Goal: Information Seeking & Learning: Find specific page/section

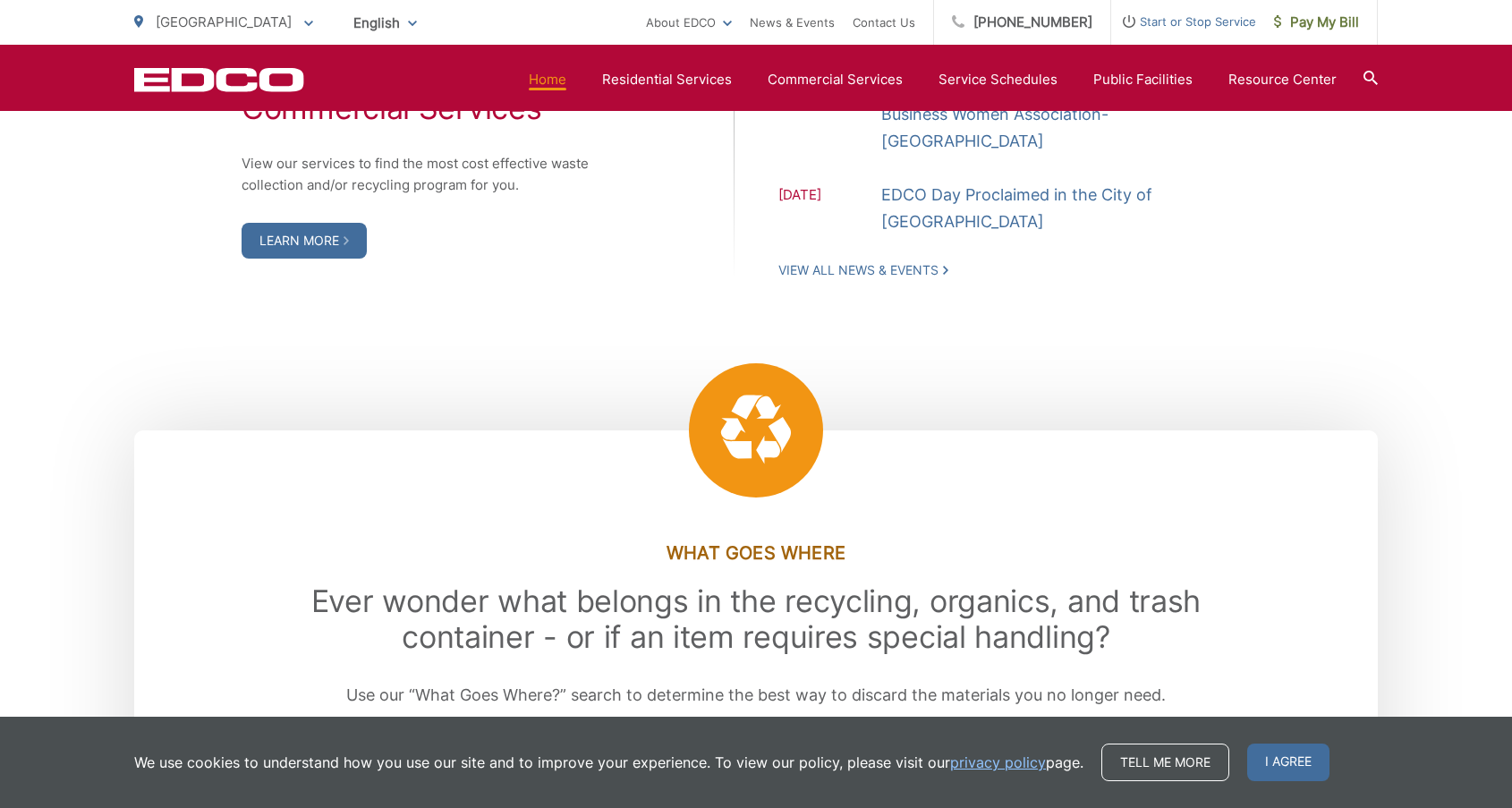
scroll to position [2114, 0]
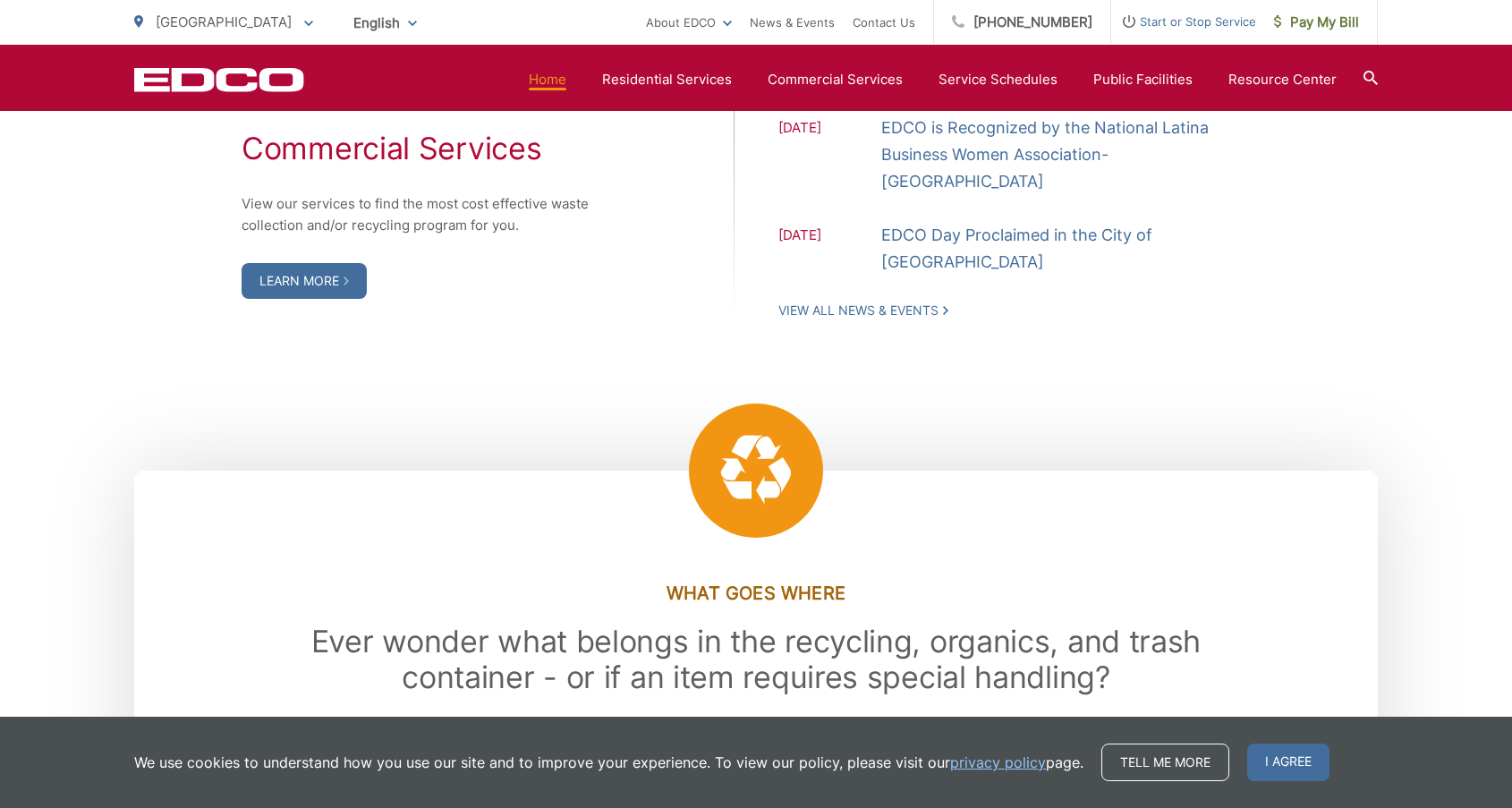
click at [1370, 76] on icon at bounding box center [1371, 78] width 14 height 14
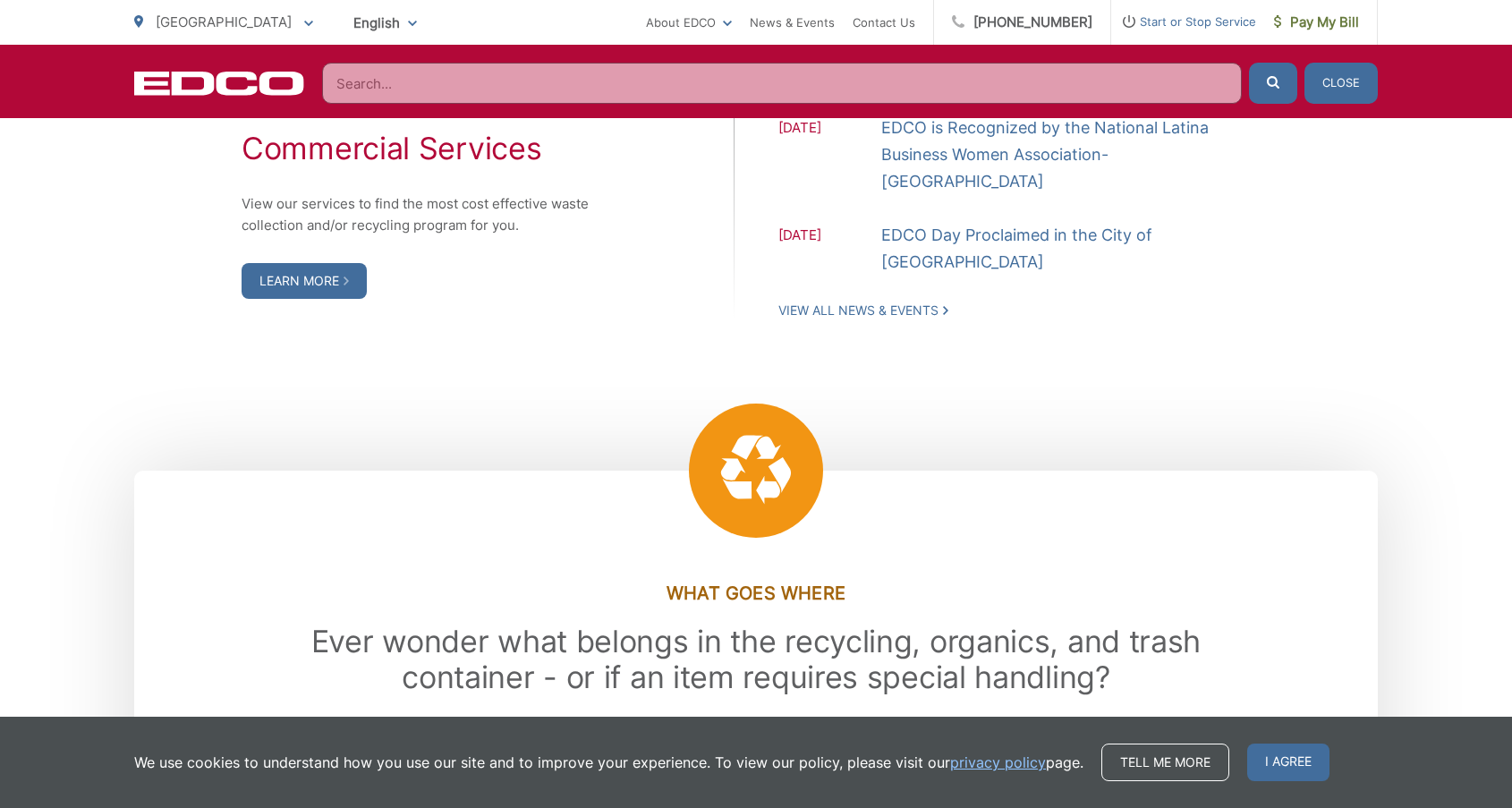
click at [764, 73] on input "Search" at bounding box center [782, 82] width 920 height 41
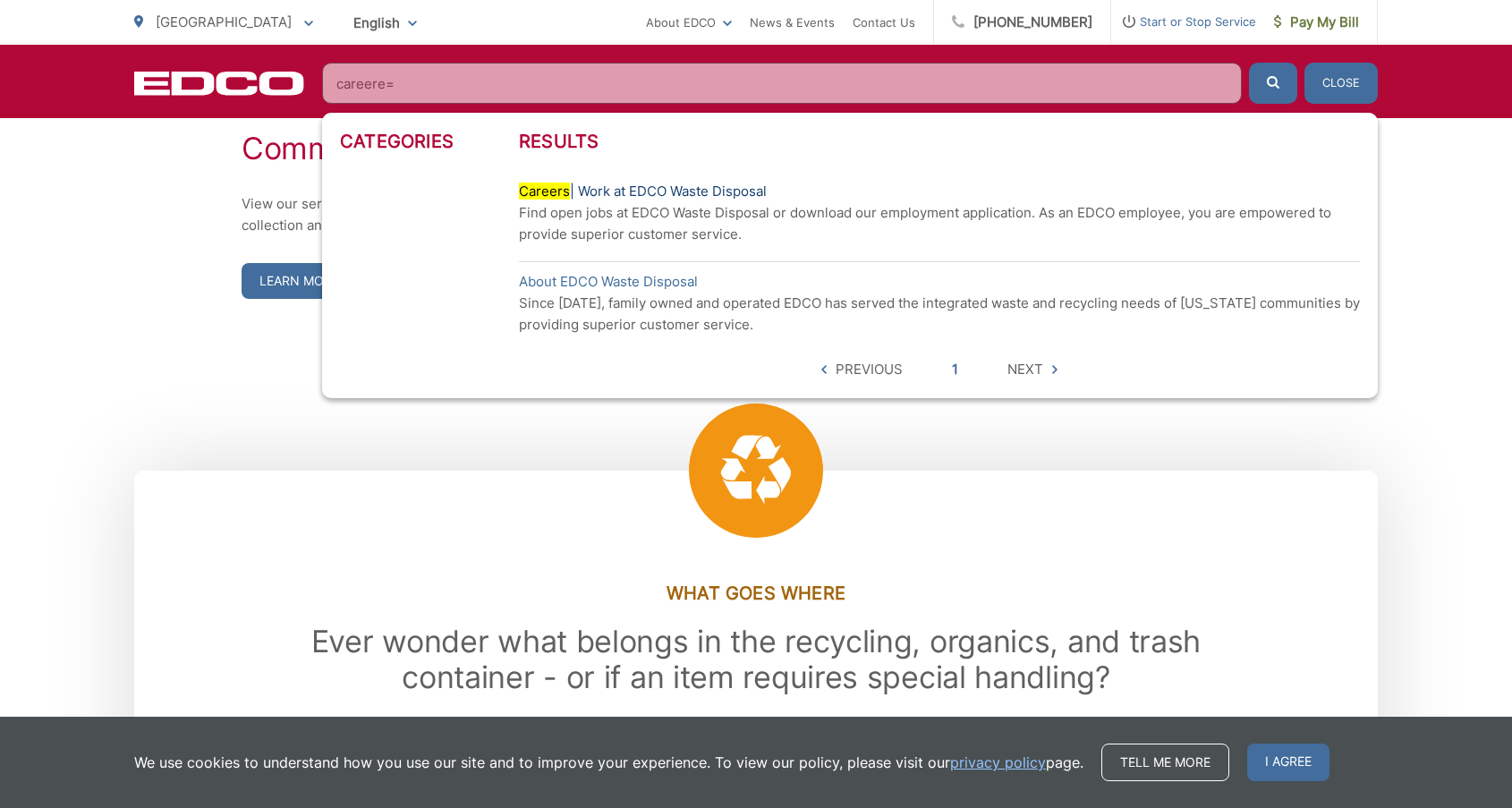
type input "careere="
click at [569, 190] on link "Careers | Work at EDCO Waste Disposal" at bounding box center [643, 192] width 248 height 22
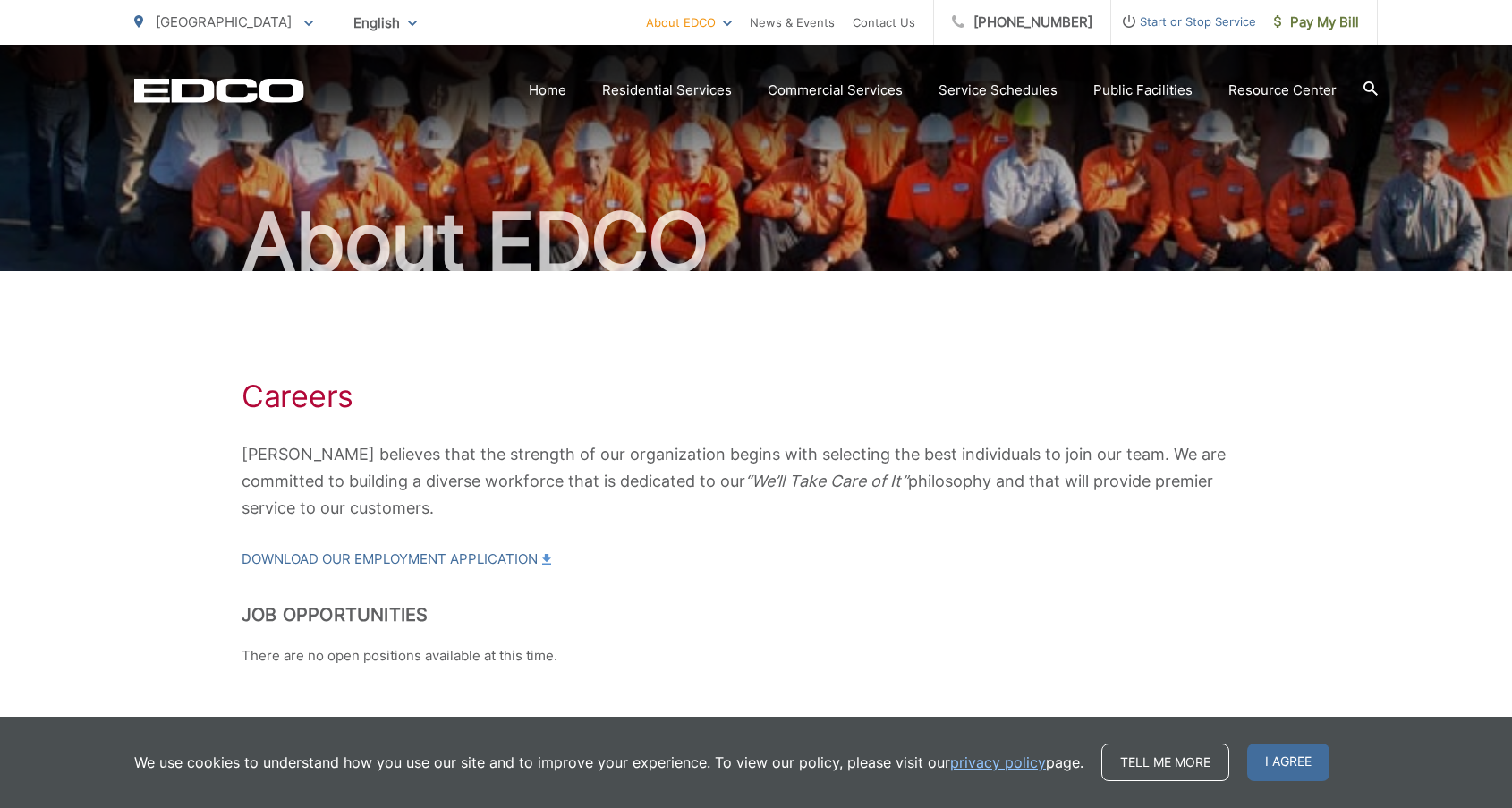
scroll to position [164, 0]
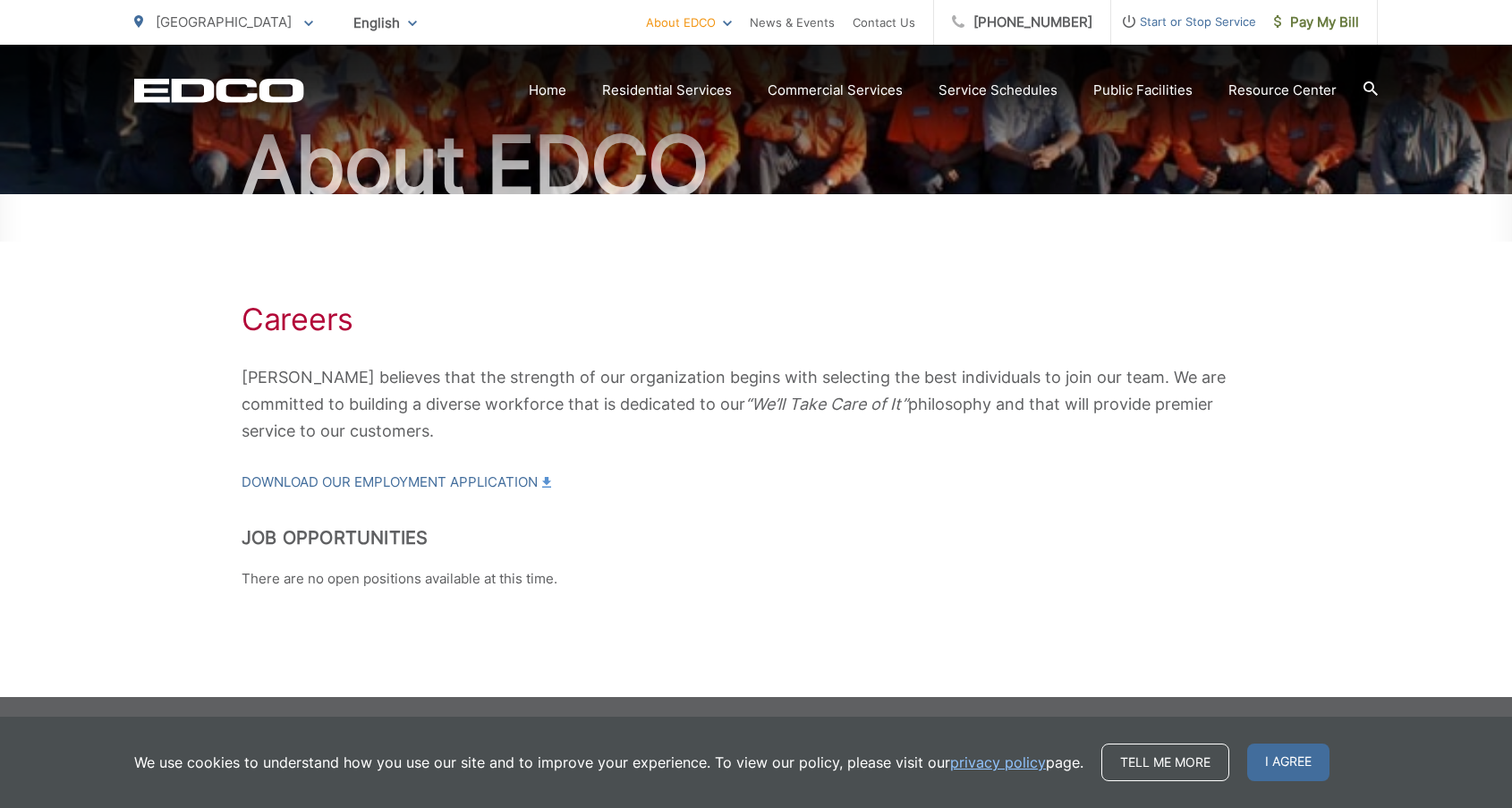
click at [384, 575] on p "There are no open positions available at this time." at bounding box center [756, 579] width 1029 height 22
drag, startPoint x: 412, startPoint y: 525, endPoint x: 458, endPoint y: 480, distance: 64.4
click at [458, 480] on link "Download our Employment Application" at bounding box center [396, 482] width 309 height 22
